Goal: Transaction & Acquisition: Purchase product/service

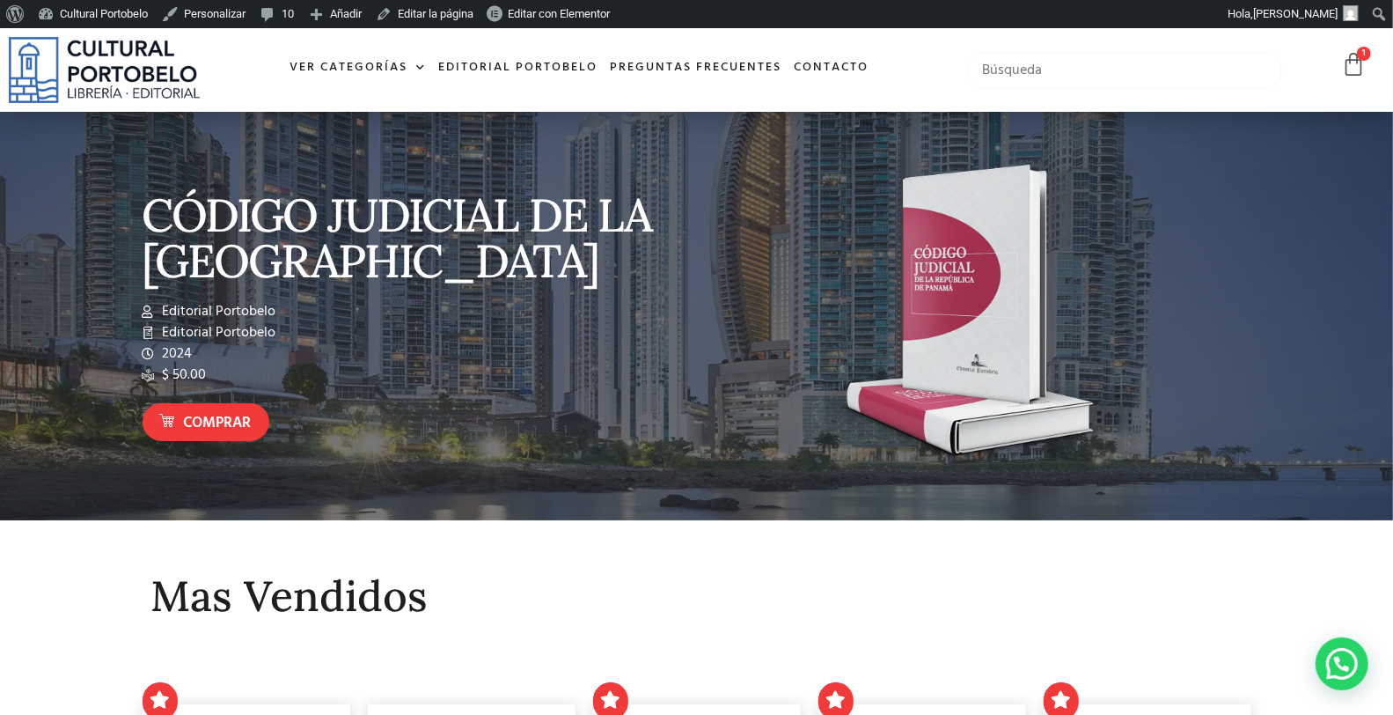
drag, startPoint x: 1018, startPoint y: 71, endPoint x: 1001, endPoint y: 69, distance: 17.8
click at [1019, 71] on input "text" at bounding box center [1124, 70] width 315 height 37
type input "varela"
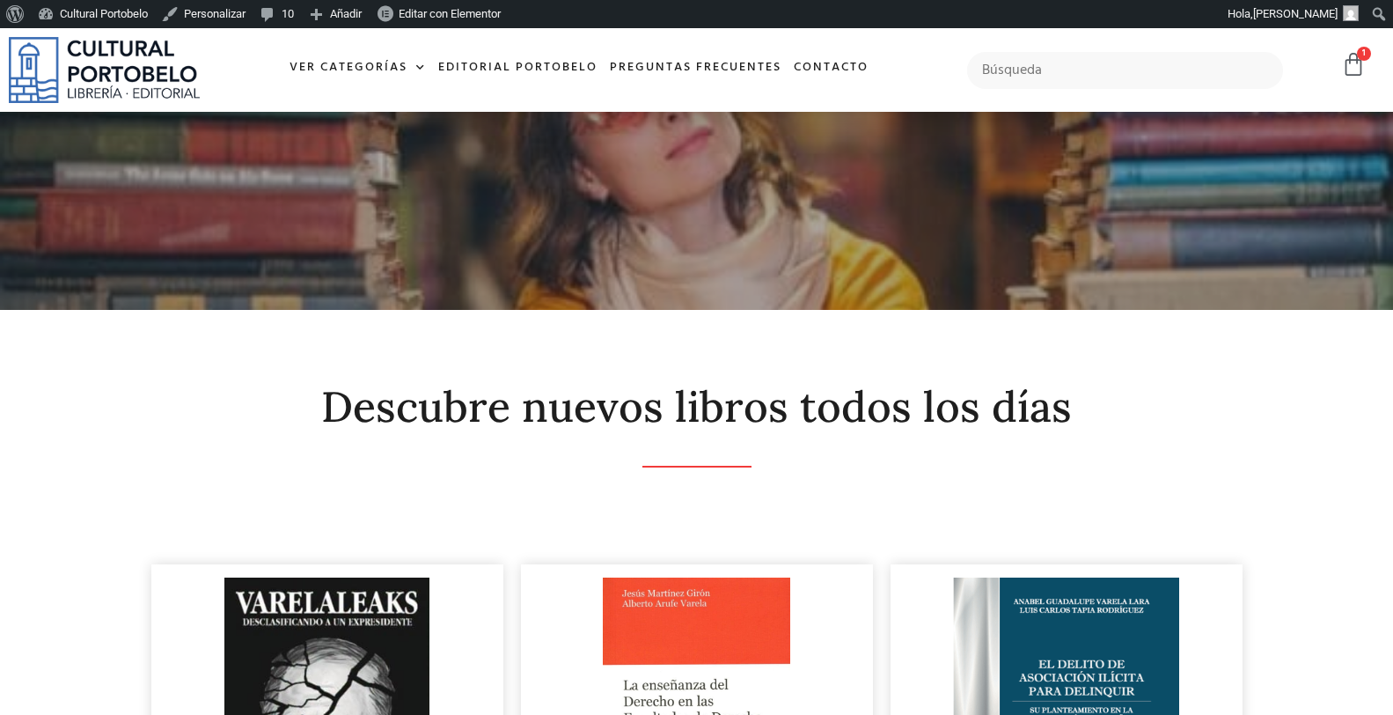
scroll to position [390, 0]
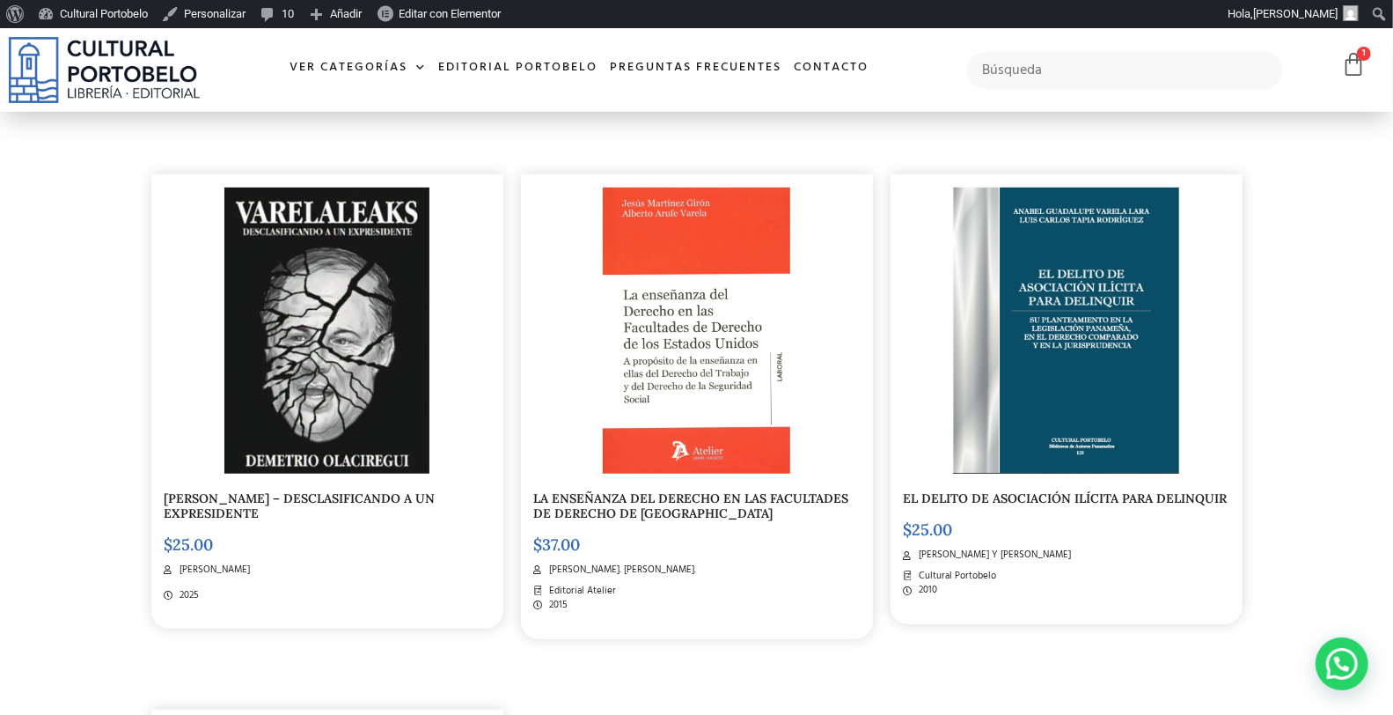
click at [430, 361] on div at bounding box center [328, 330] width 326 height 286
